Goal: Complete application form: Complete application form

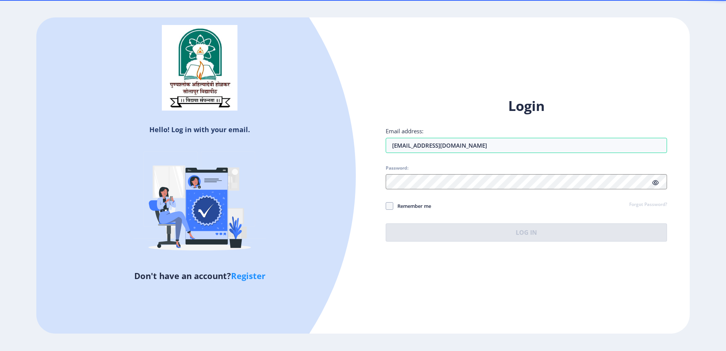
type input "[EMAIL_ADDRESS][DOMAIN_NAME]"
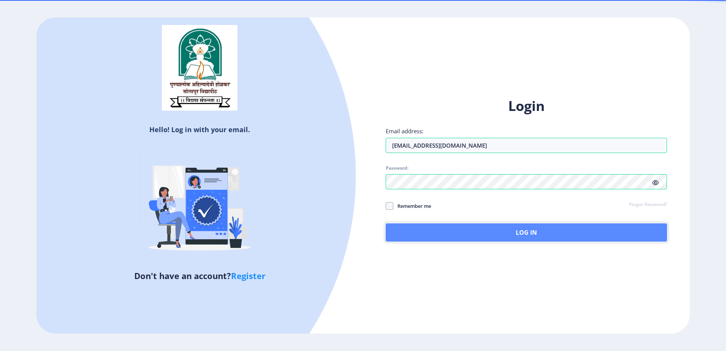
click at [484, 230] on button "Log In" at bounding box center [526, 232] width 281 height 18
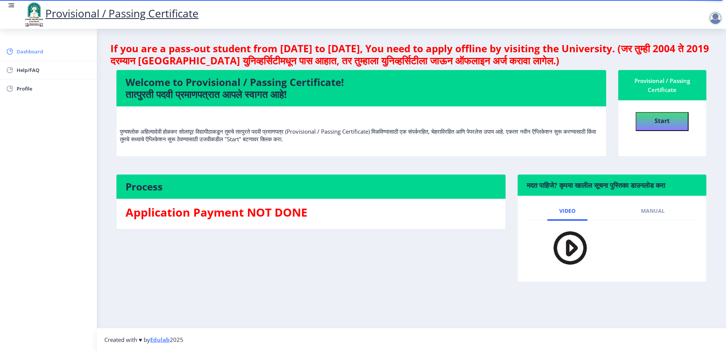
click at [42, 51] on span "Dashboard" at bounding box center [54, 51] width 74 height 9
click at [651, 127] on button "Start" at bounding box center [662, 121] width 53 height 19
select select
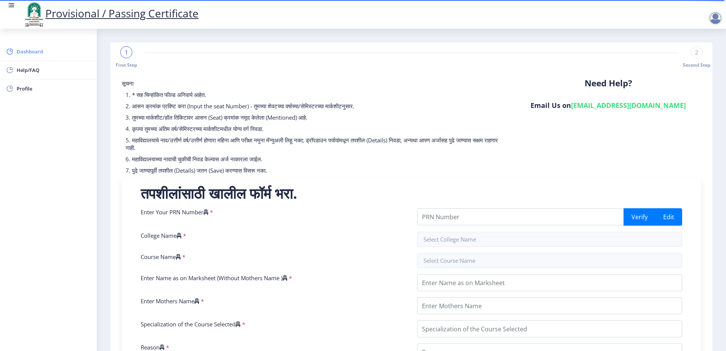
click at [34, 50] on span "Dashboard" at bounding box center [54, 51] width 74 height 9
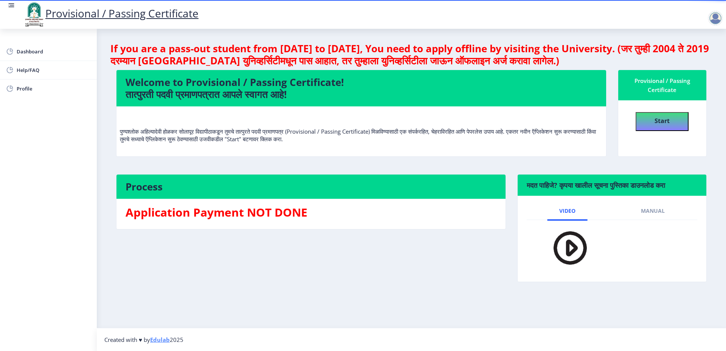
click at [119, 16] on link "Provisional / Passing Certificate" at bounding box center [111, 13] width 176 height 14
click at [39, 51] on span "Dashboard" at bounding box center [54, 51] width 74 height 9
click at [12, 6] on rect at bounding box center [12, 6] width 8 height 8
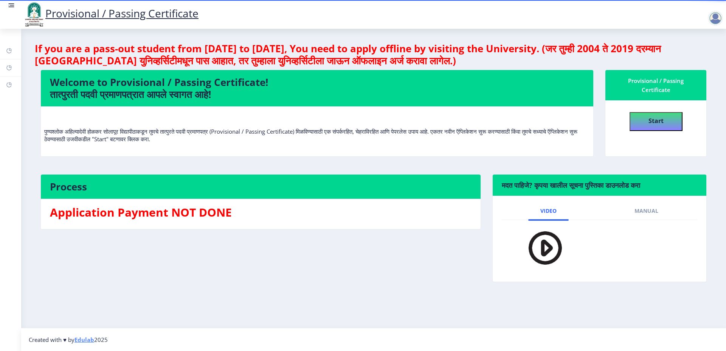
click at [427, 53] on h4 "If you are a pass-out student from [DATE] to [DATE], You need to apply offline …" at bounding box center [374, 54] width 678 height 24
click at [426, 128] on p "पुण्यश्लोक अहिल्यादेवी होळकर सोलापूर विद्यापीठाकडून तुमचे तात्पुरते पदवी प्रमाण…" at bounding box center [317, 127] width 546 height 30
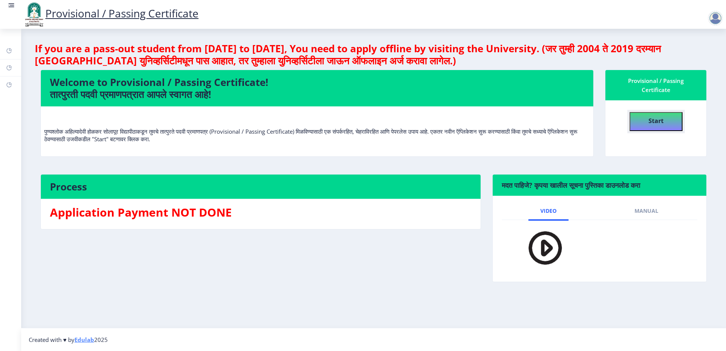
click at [648, 122] on button "Start" at bounding box center [656, 121] width 53 height 19
select select
